Goal: Information Seeking & Learning: Find specific fact

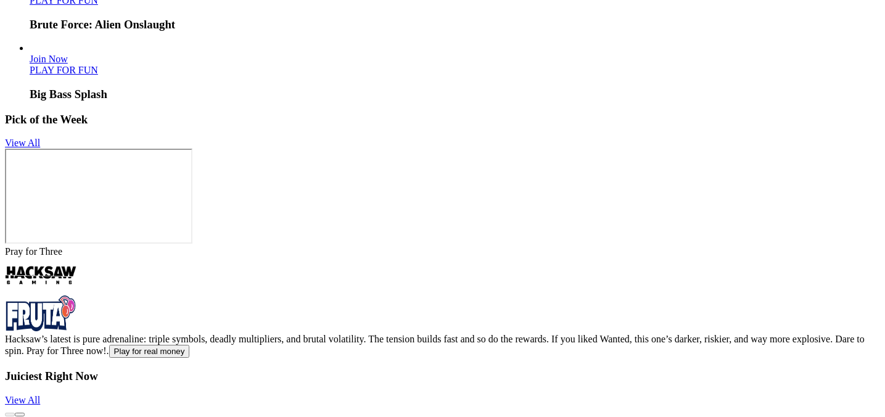
scroll to position [2883, 0]
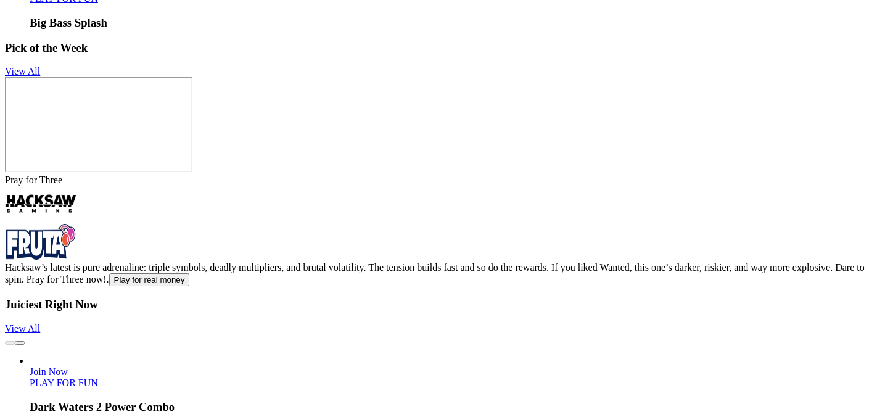
drag, startPoint x: 475, startPoint y: 315, endPoint x: 530, endPoint y: 314, distance: 54.3
copy strong "Interstellar Entertainment"
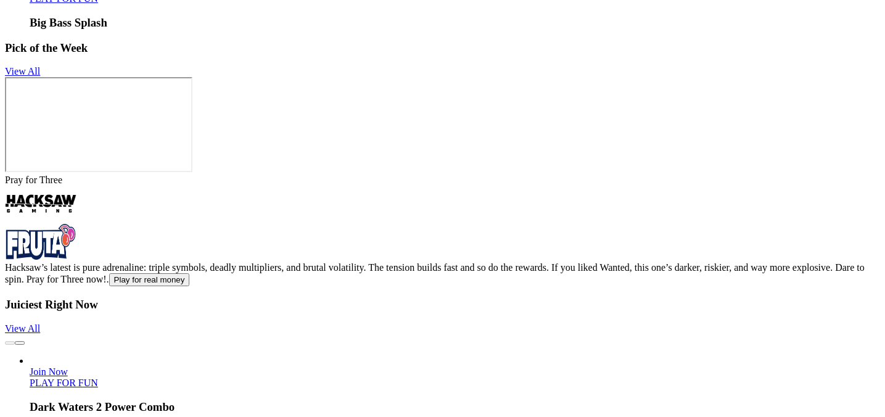
drag, startPoint x: 300, startPoint y: 158, endPoint x: 332, endPoint y: 159, distance: 32.1
drag, startPoint x: 204, startPoint y: 175, endPoint x: 287, endPoint y: 173, distance: 82.6
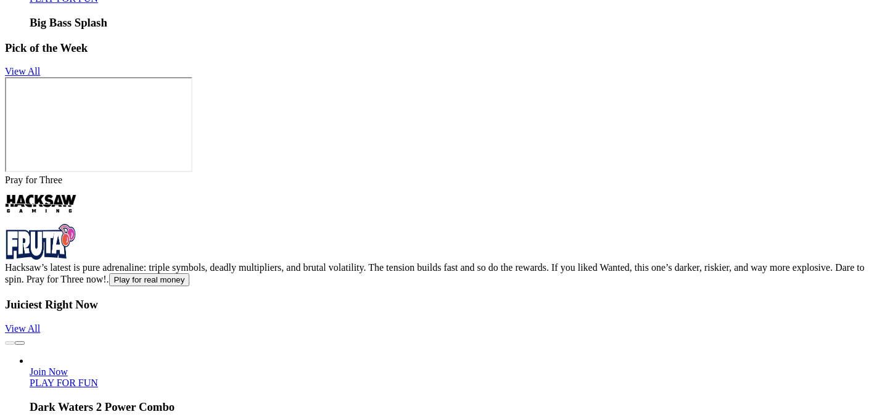
copy p "Curaçao Gaming Control Board"
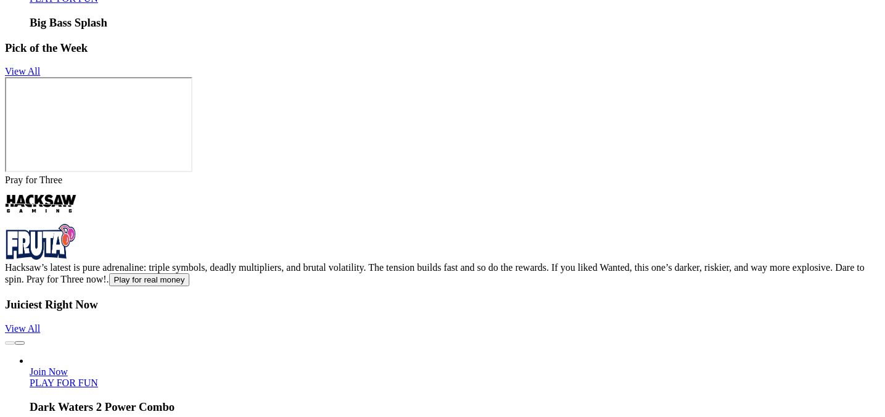
drag, startPoint x: 403, startPoint y: 183, endPoint x: 444, endPoint y: 182, distance: 41.3
copy p "Estonian Tax Office"
